Goal: Task Accomplishment & Management: Manage account settings

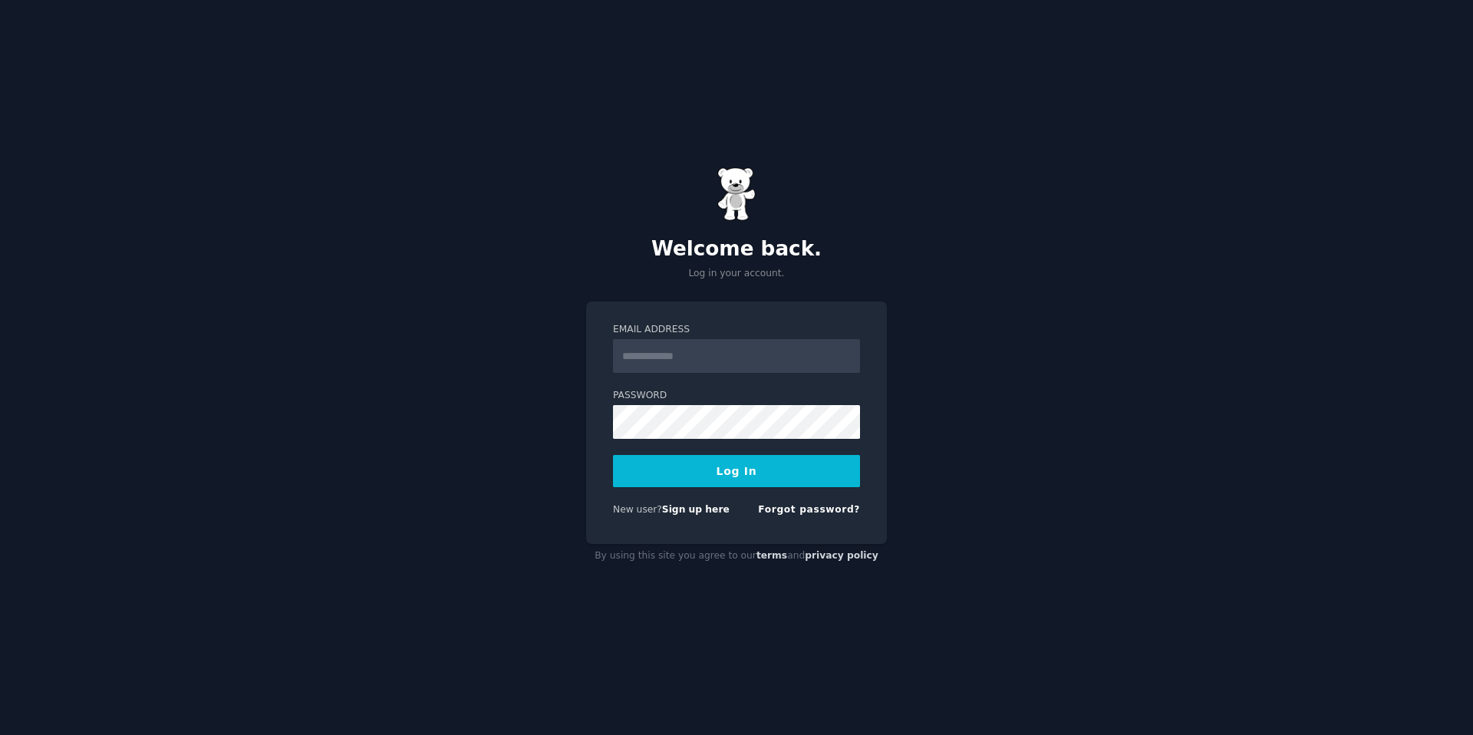
click at [694, 379] on form "Email Address Password Log In New user? Sign up here Forgot password?" at bounding box center [736, 422] width 247 height 199
click at [700, 361] on input "Email Address" at bounding box center [736, 356] width 247 height 34
type input "**********"
click at [749, 461] on button "Log In" at bounding box center [736, 471] width 247 height 32
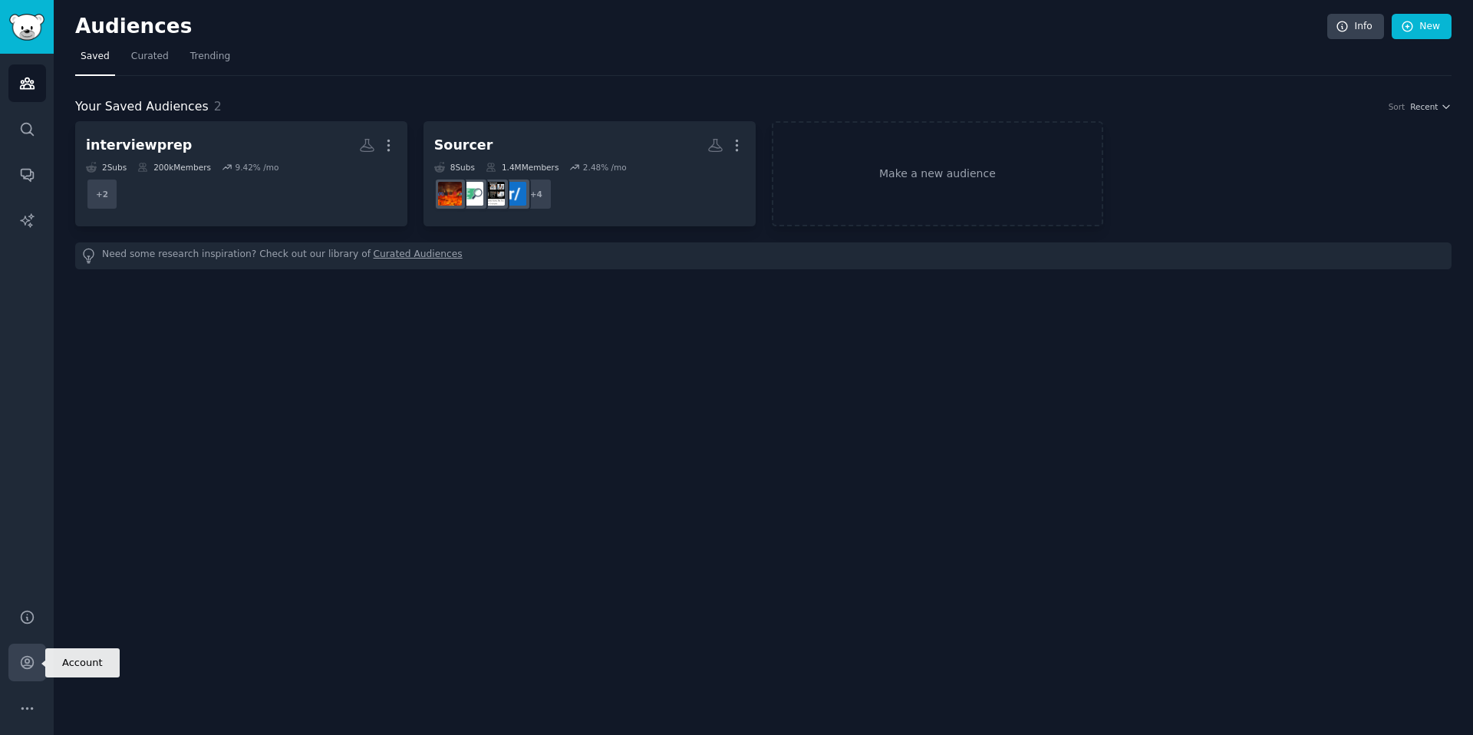
click at [24, 651] on link "Account" at bounding box center [27, 663] width 38 height 38
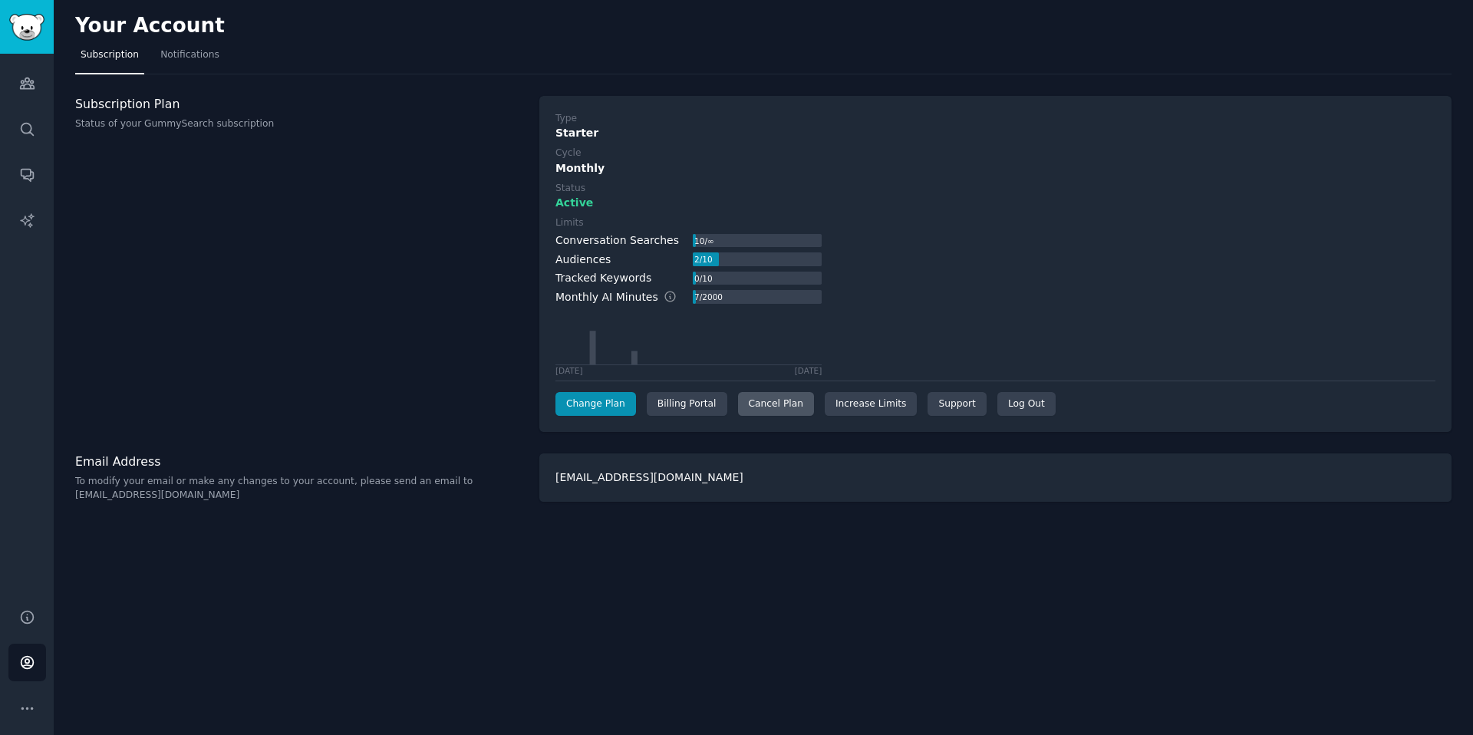
click at [771, 403] on div "Cancel Plan" at bounding box center [776, 404] width 76 height 25
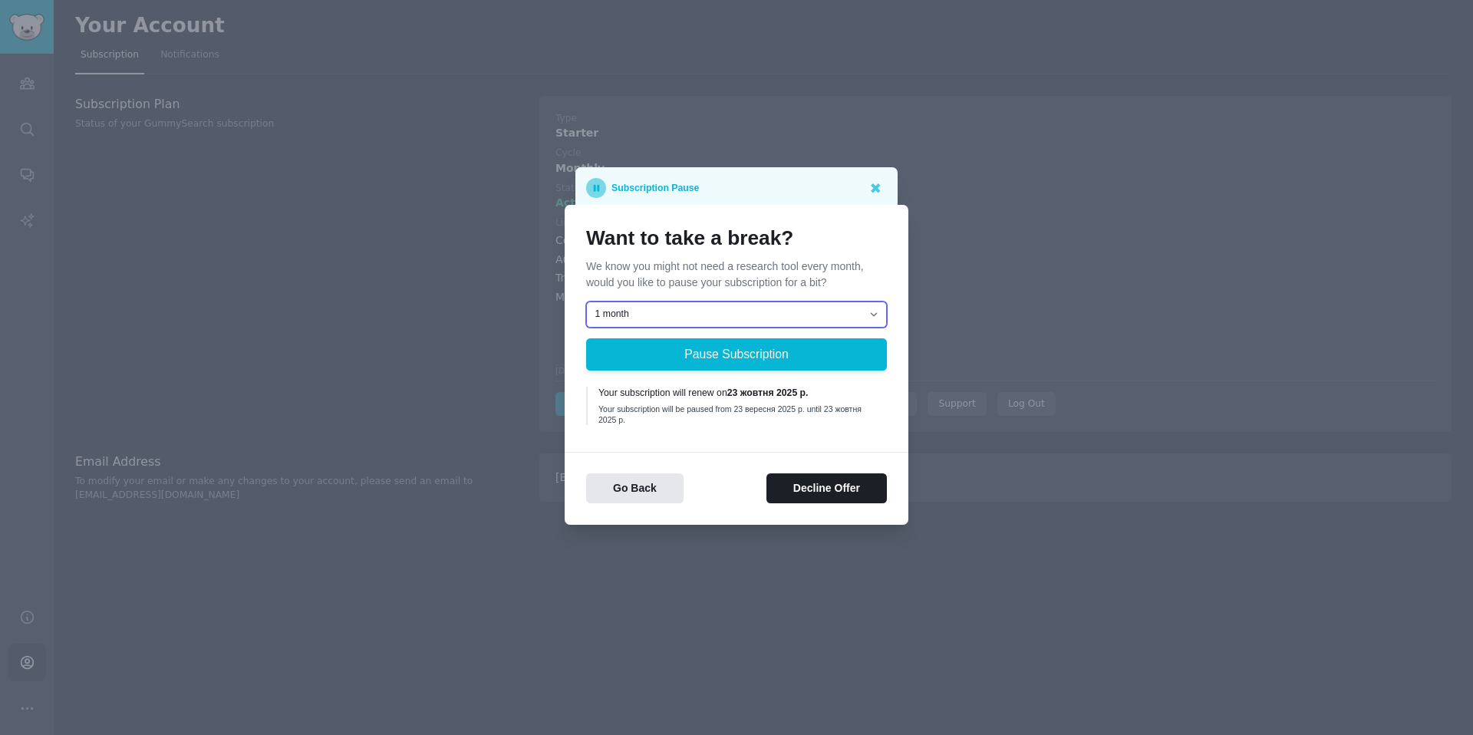
click at [734, 312] on select "1 month 2 months 3 months Choose a custom date to resume" at bounding box center [736, 315] width 301 height 26
click at [825, 489] on button "Decline Offer" at bounding box center [826, 488] width 120 height 30
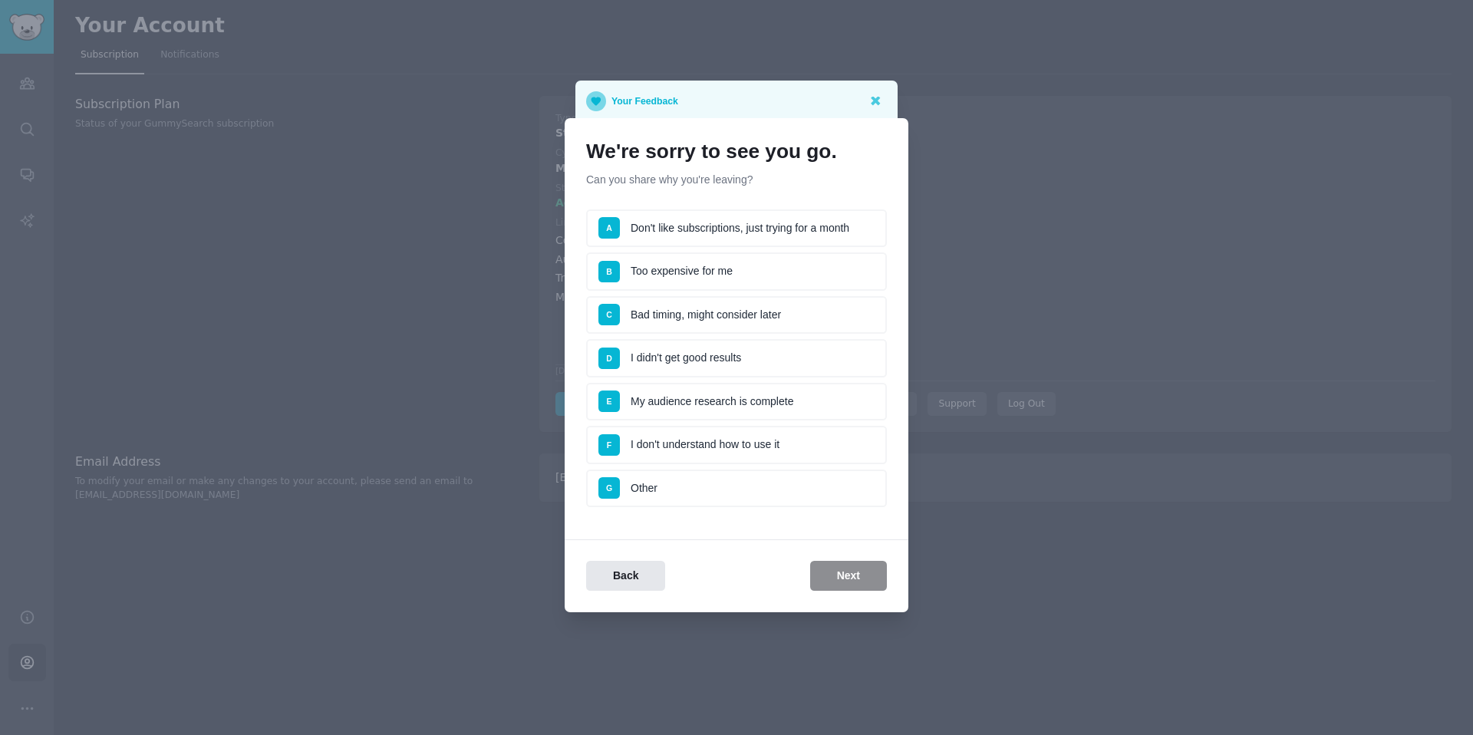
click at [828, 215] on li "A Don't like subscriptions, just trying for a month" at bounding box center [736, 228] width 301 height 38
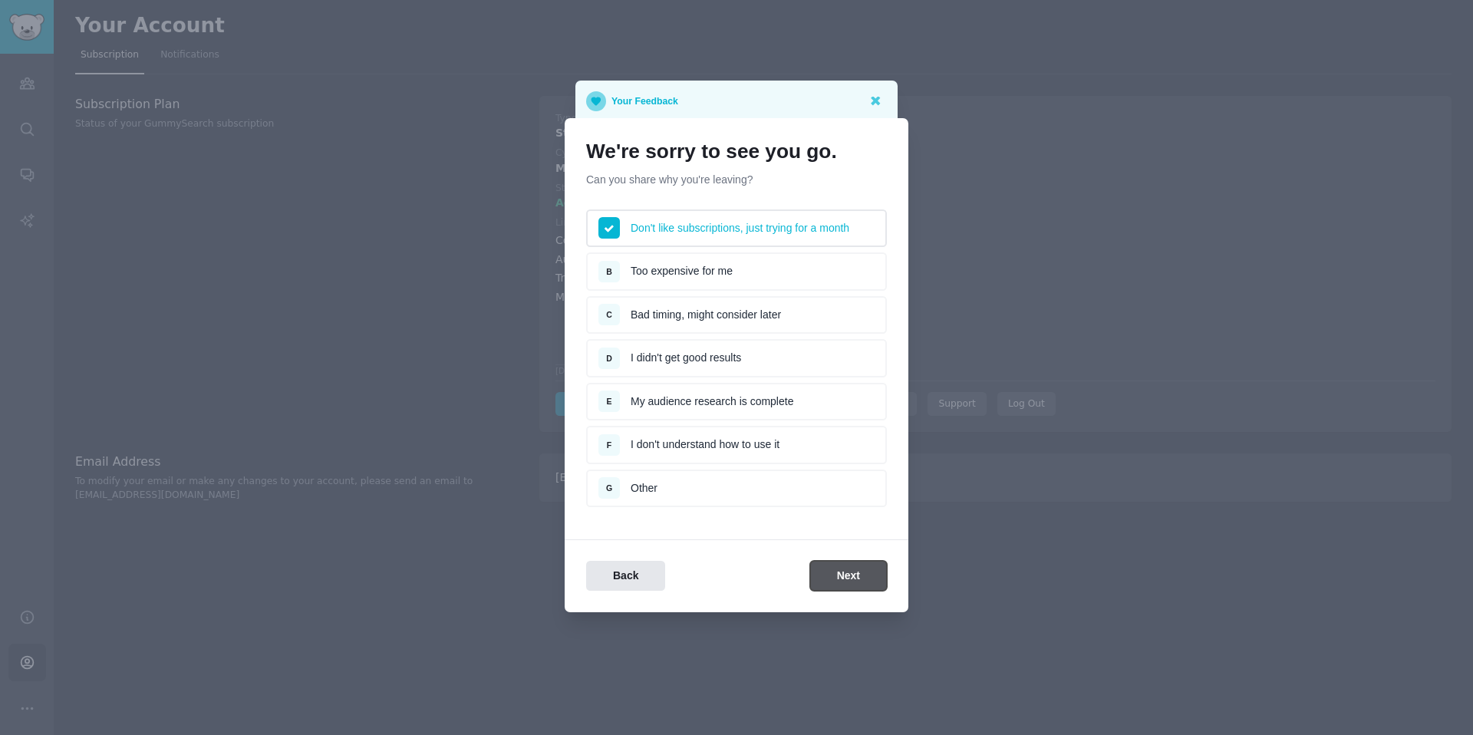
click at [854, 584] on button "Next" at bounding box center [848, 576] width 77 height 30
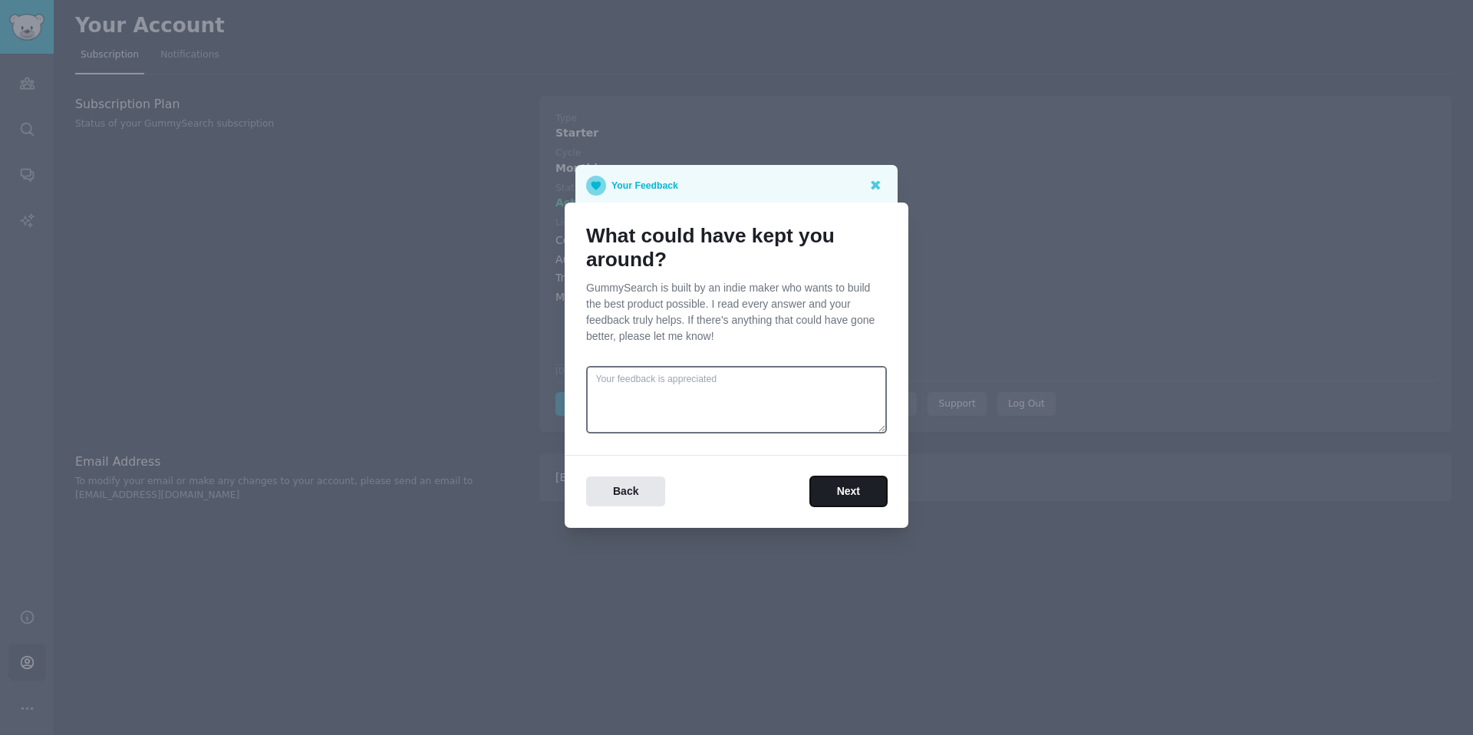
click at [870, 491] on button "Next" at bounding box center [848, 491] width 77 height 30
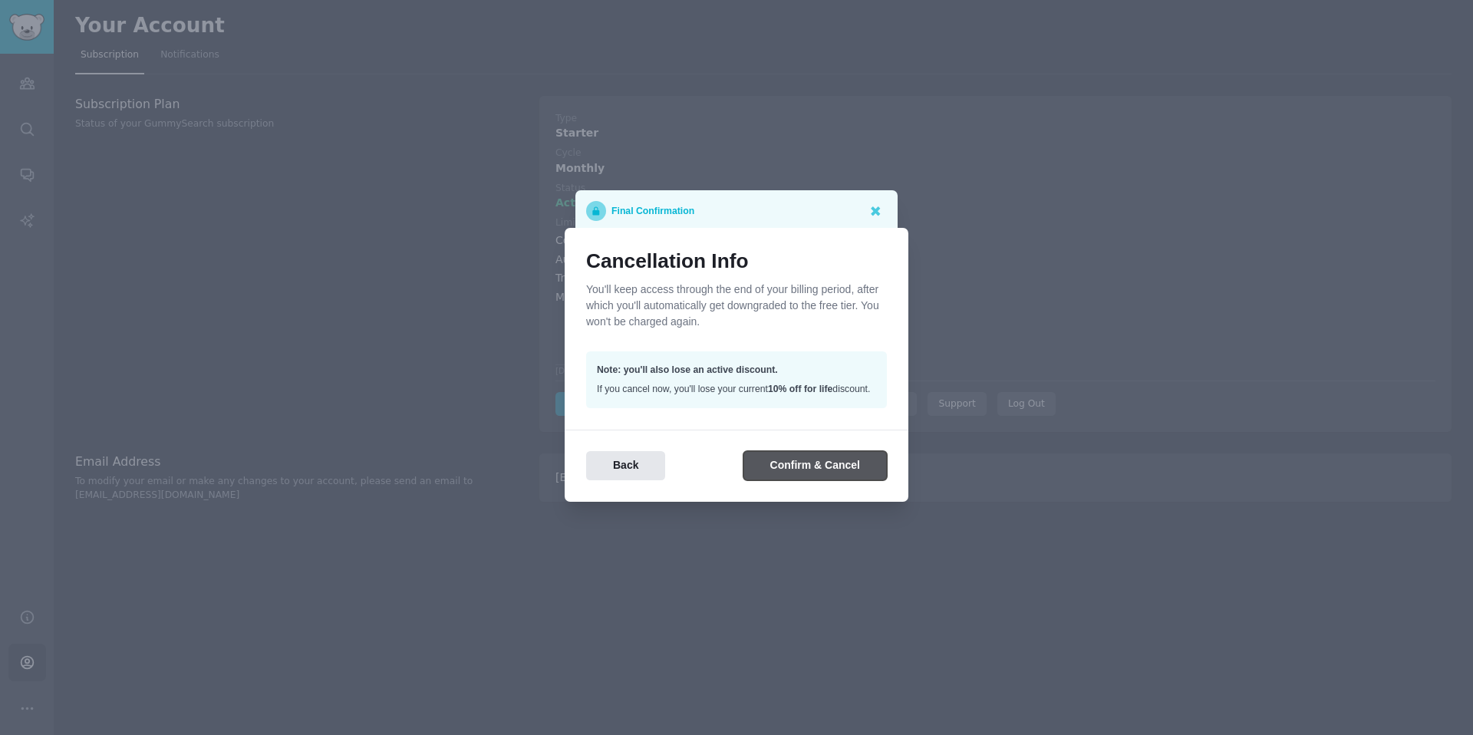
click at [849, 481] on button "Confirm & Cancel" at bounding box center [814, 466] width 143 height 30
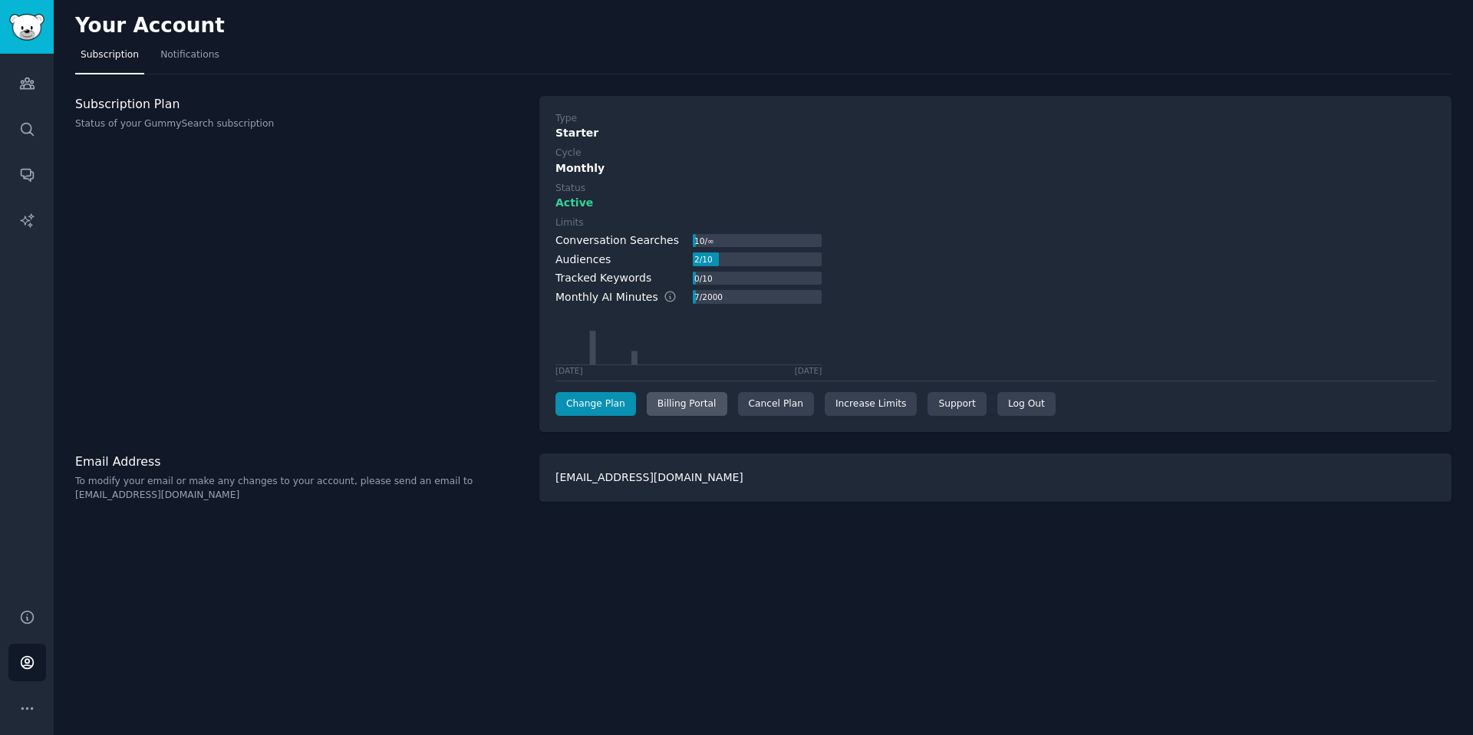
click at [647, 403] on div "Billing Portal" at bounding box center [687, 404] width 81 height 25
